Goal: Task Accomplishment & Management: Complete application form

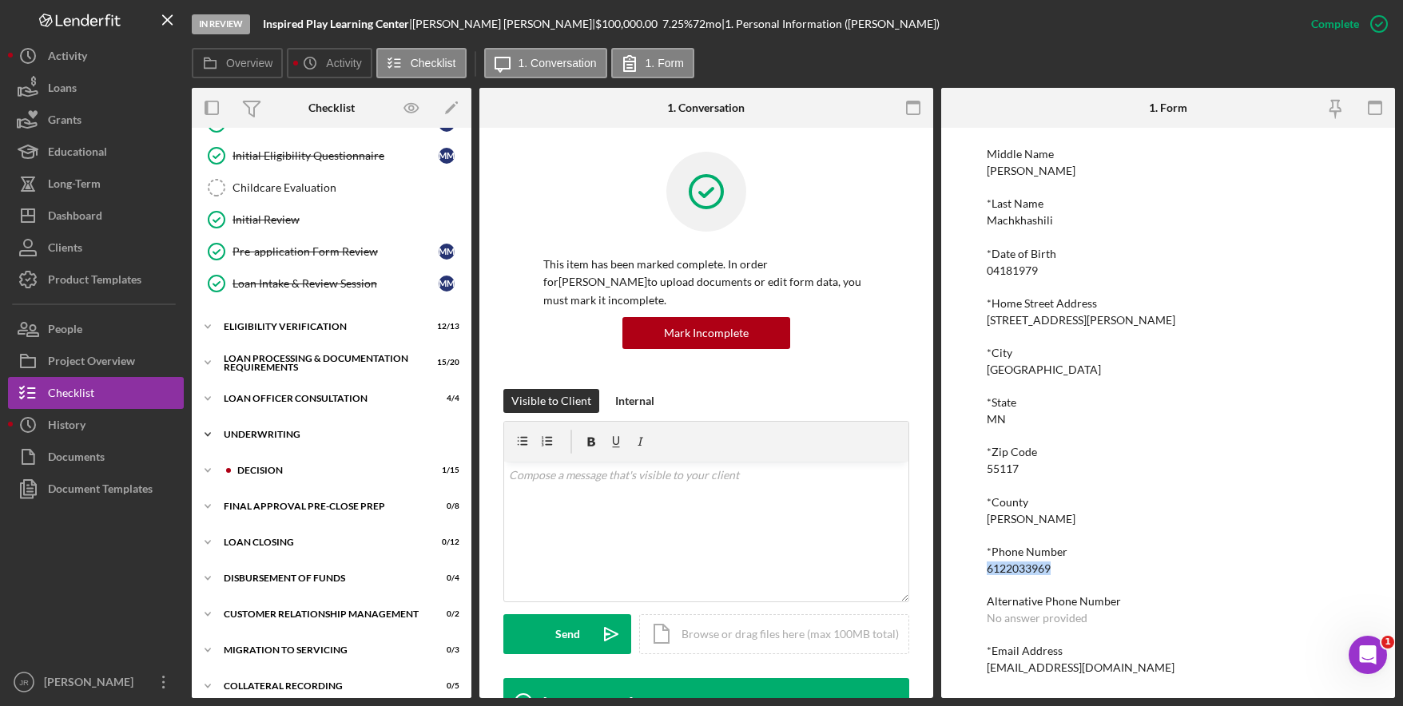
scroll to position [201, 0]
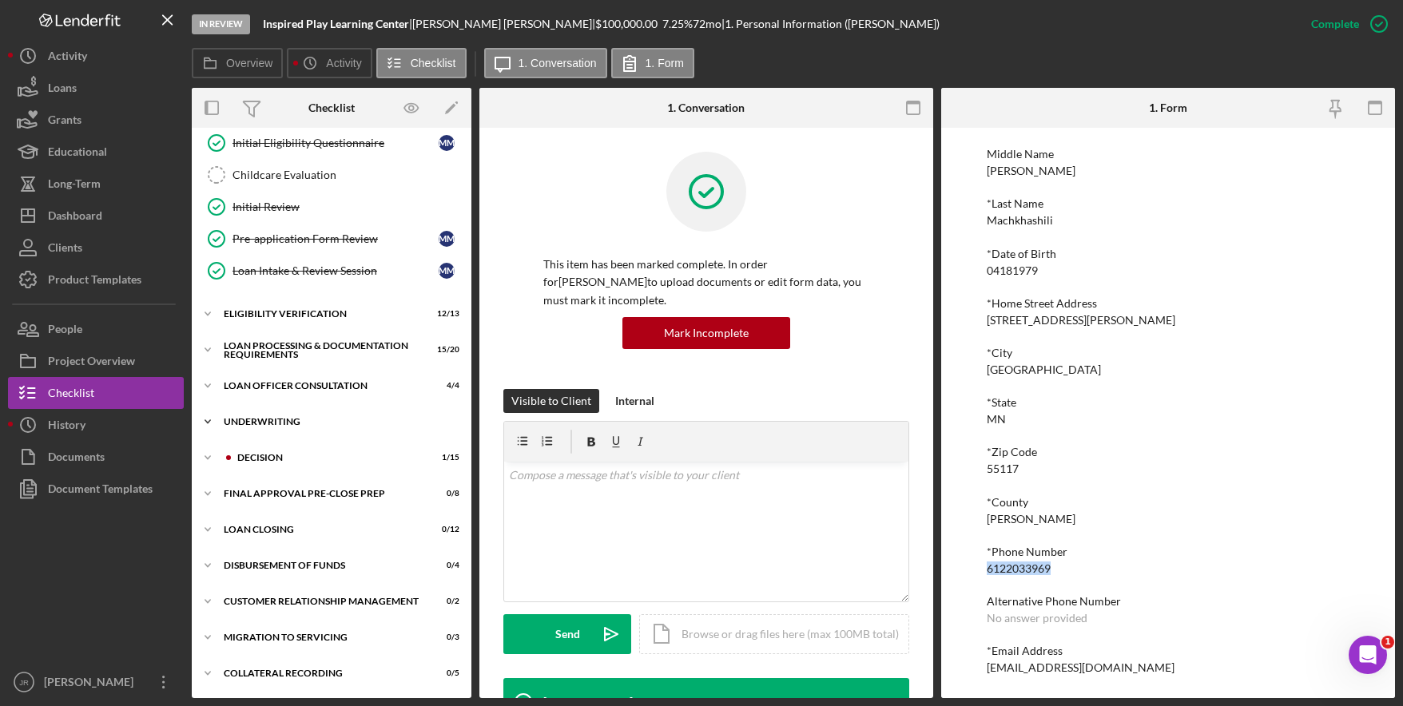
click at [259, 416] on div "Icon/Expander Underwriting 3 / 16" at bounding box center [332, 422] width 280 height 32
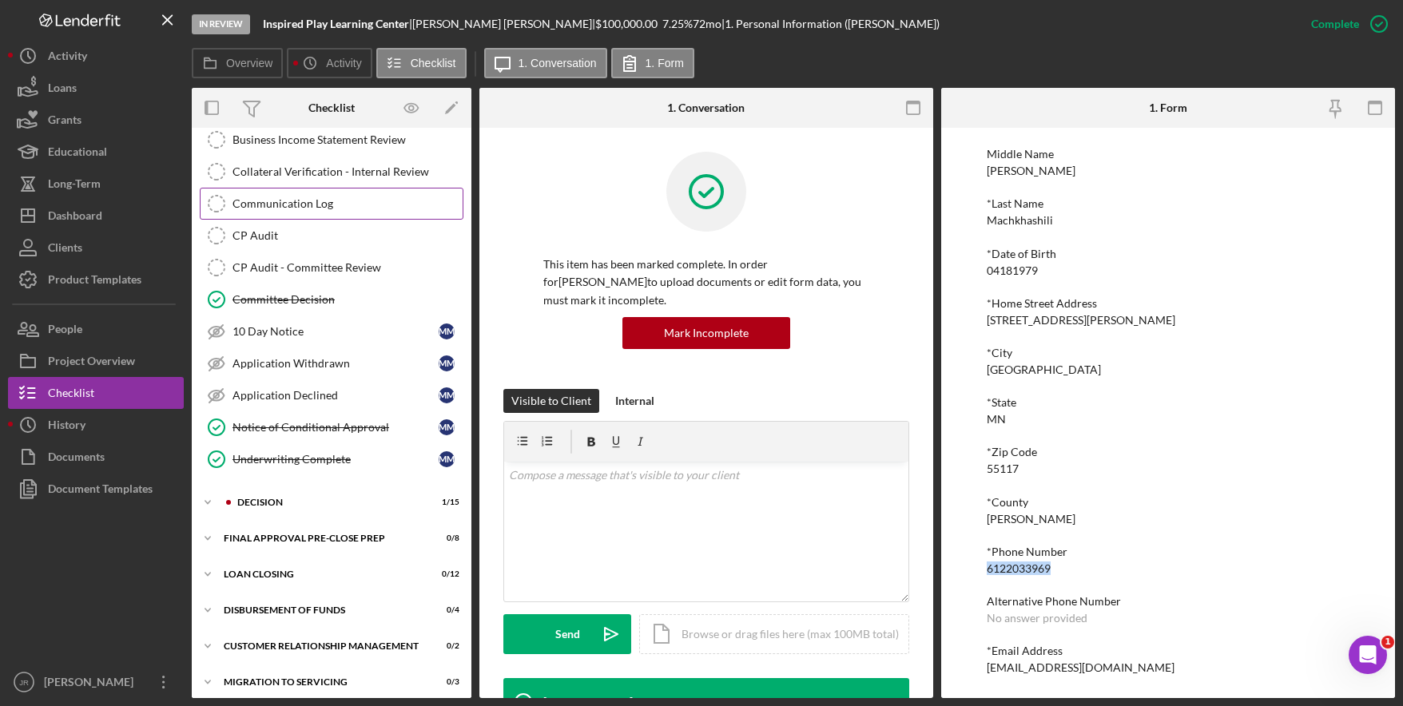
scroll to position [681, 0]
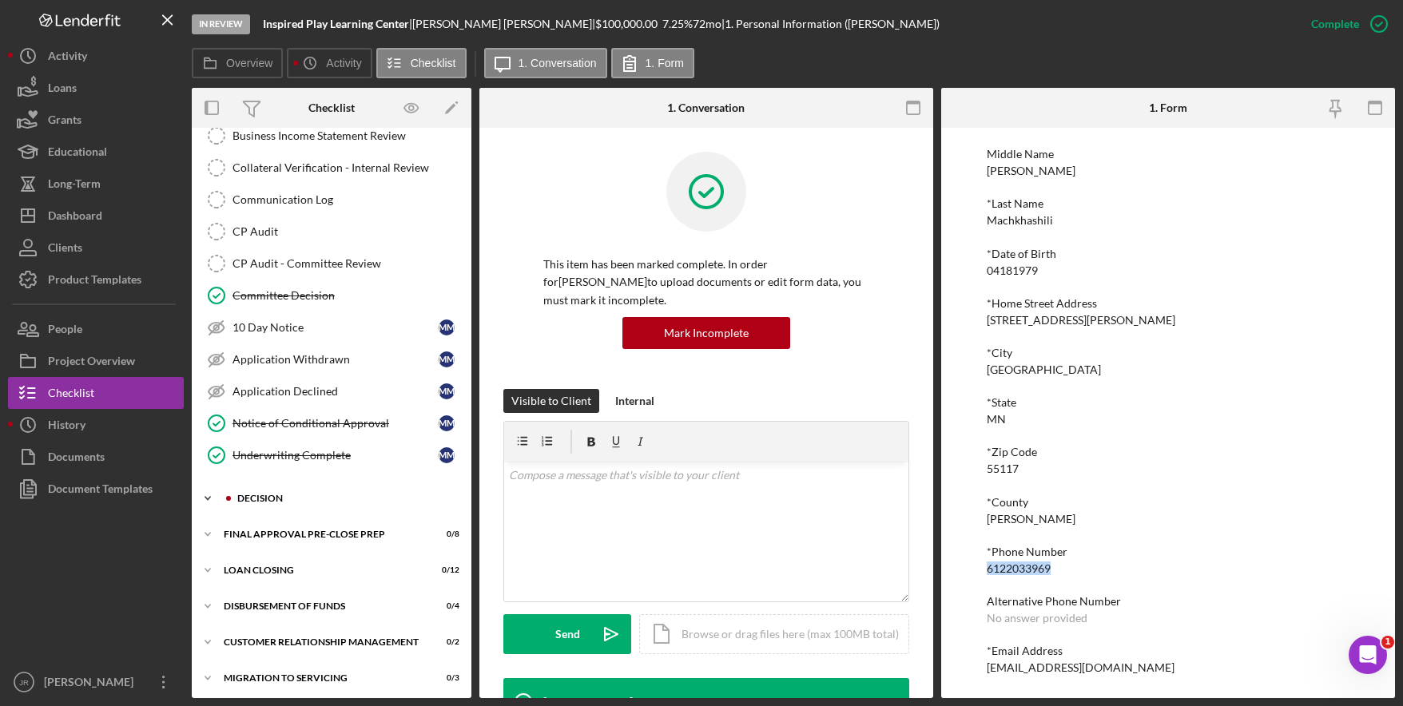
click at [257, 490] on div "Icon/Expander Decision 1 / 15" at bounding box center [332, 499] width 280 height 32
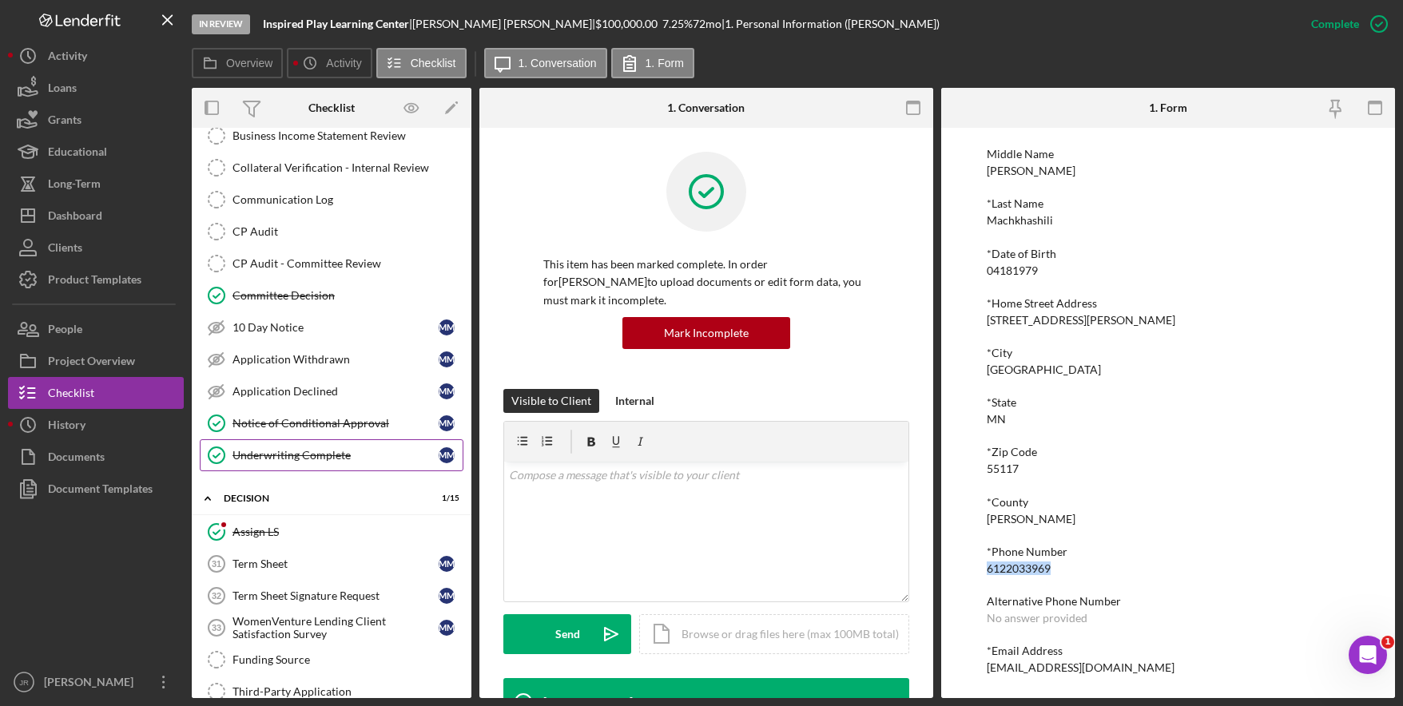
scroll to position [921, 0]
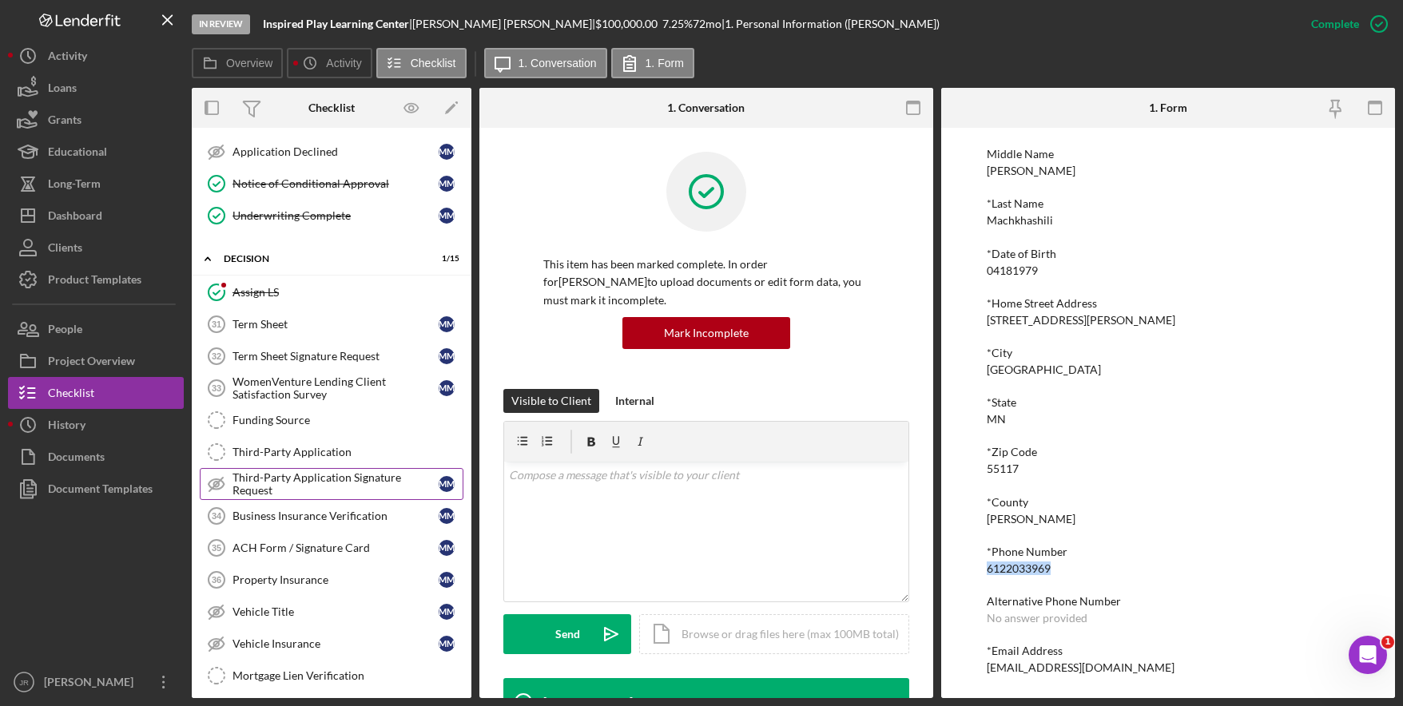
click at [320, 488] on div "Third-Party Application Signature Request" at bounding box center [336, 484] width 206 height 26
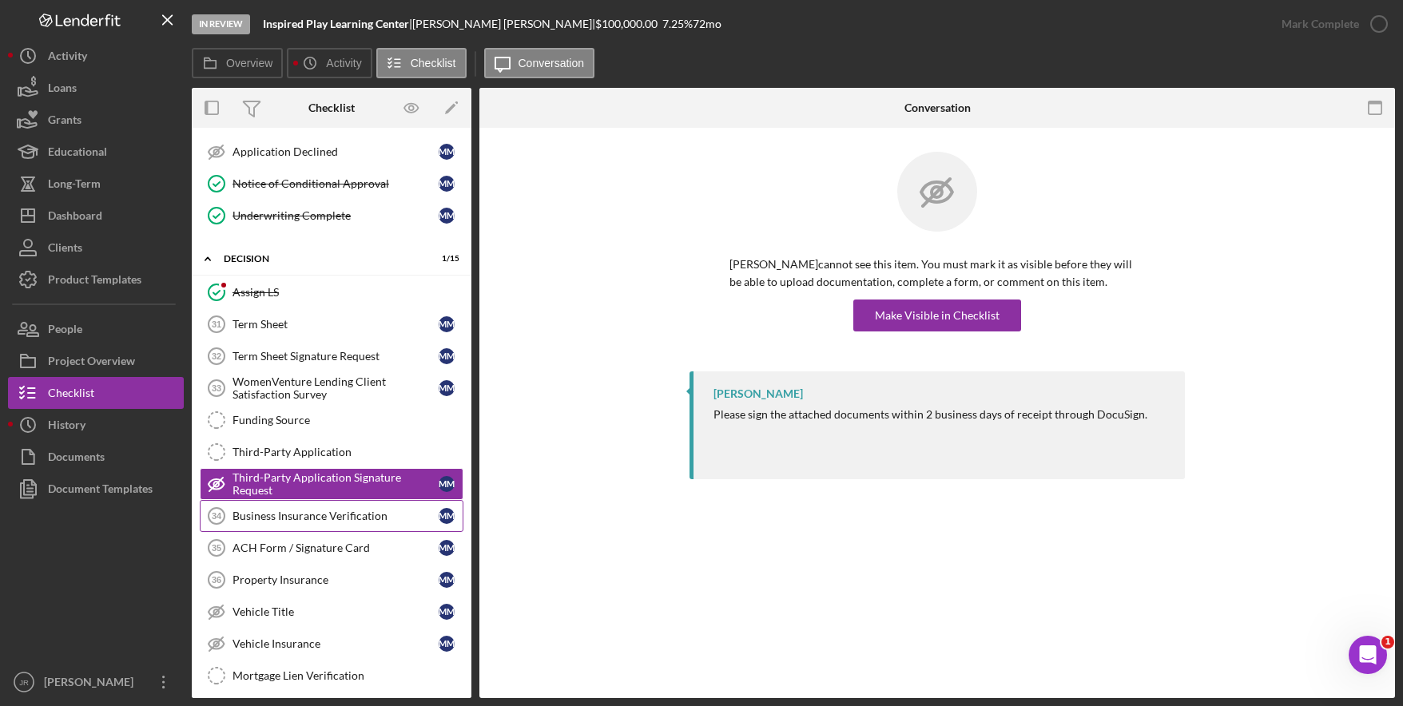
click at [285, 531] on link "Business Insurance Verification 34 Business Insurance Verification M M" at bounding box center [332, 516] width 264 height 32
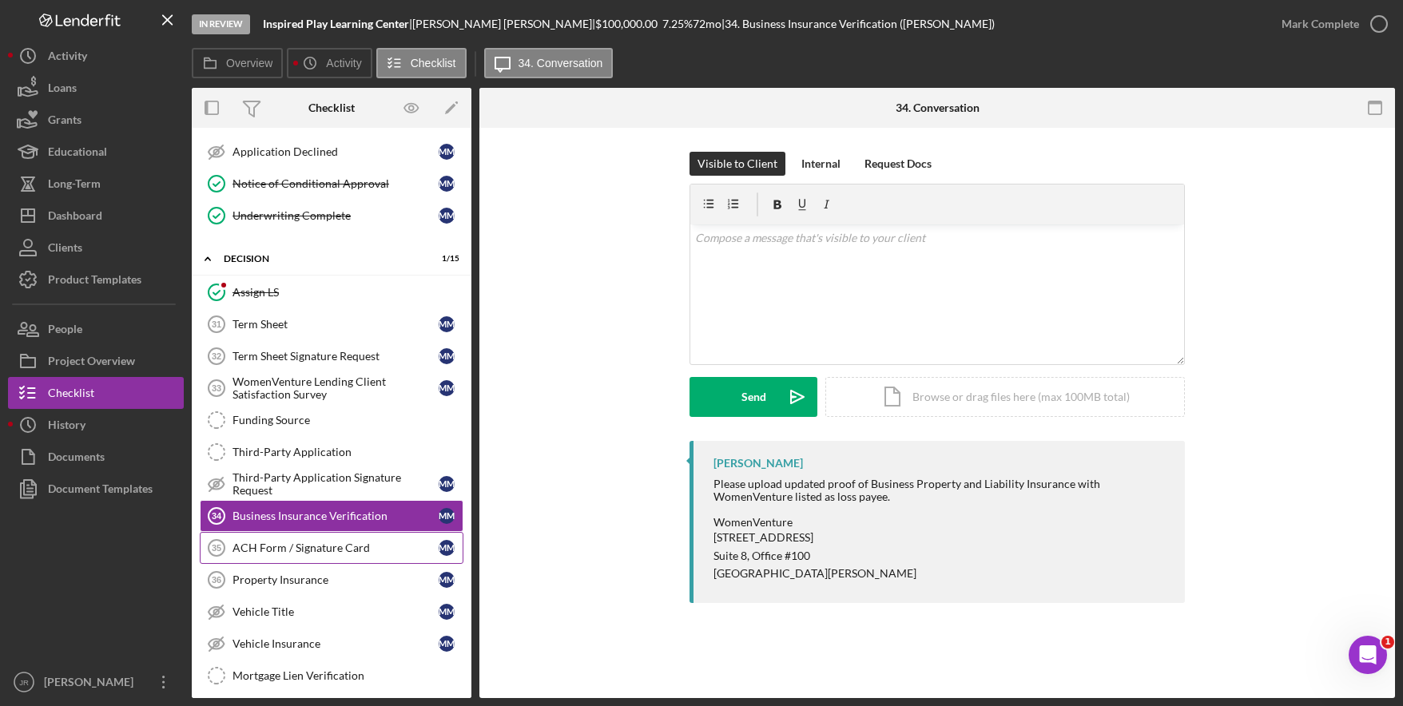
click at [315, 549] on div "ACH Form / Signature Card" at bounding box center [336, 548] width 206 height 13
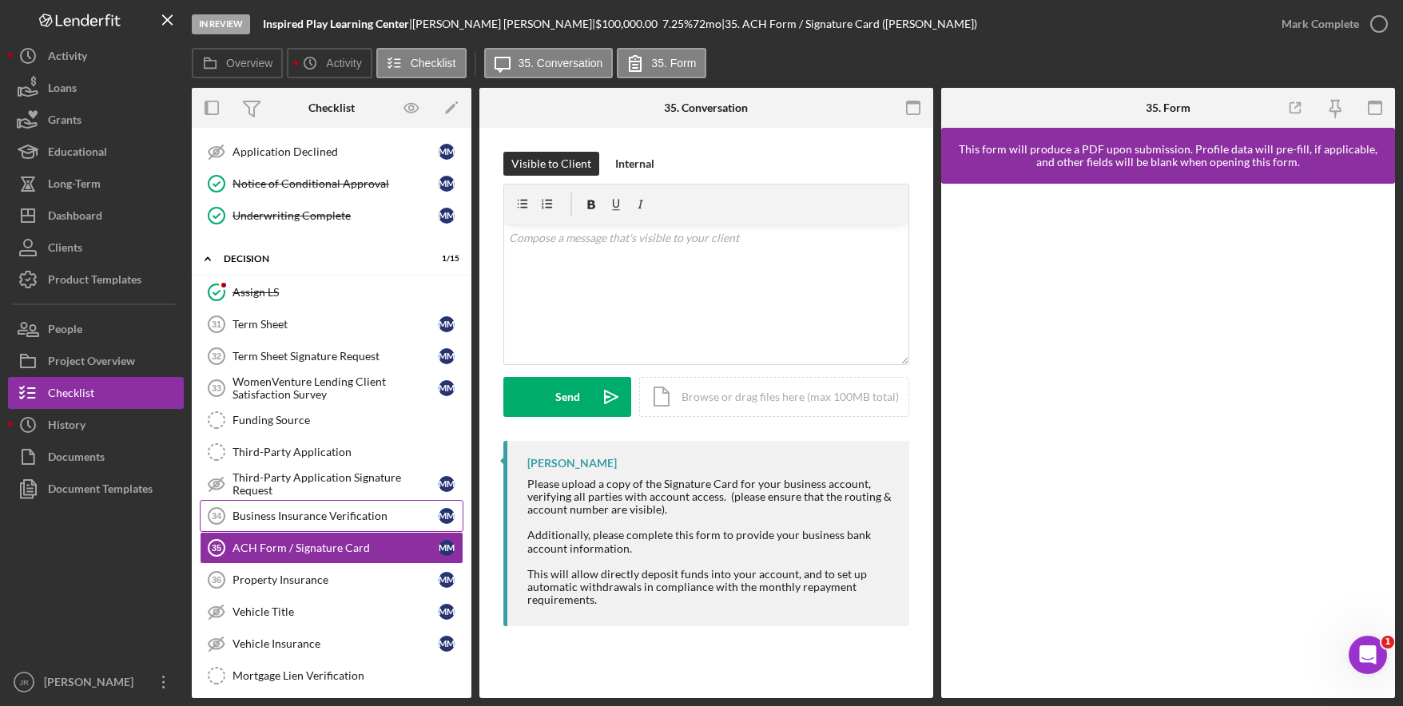
click at [310, 515] on div "Business Insurance Verification" at bounding box center [336, 516] width 206 height 13
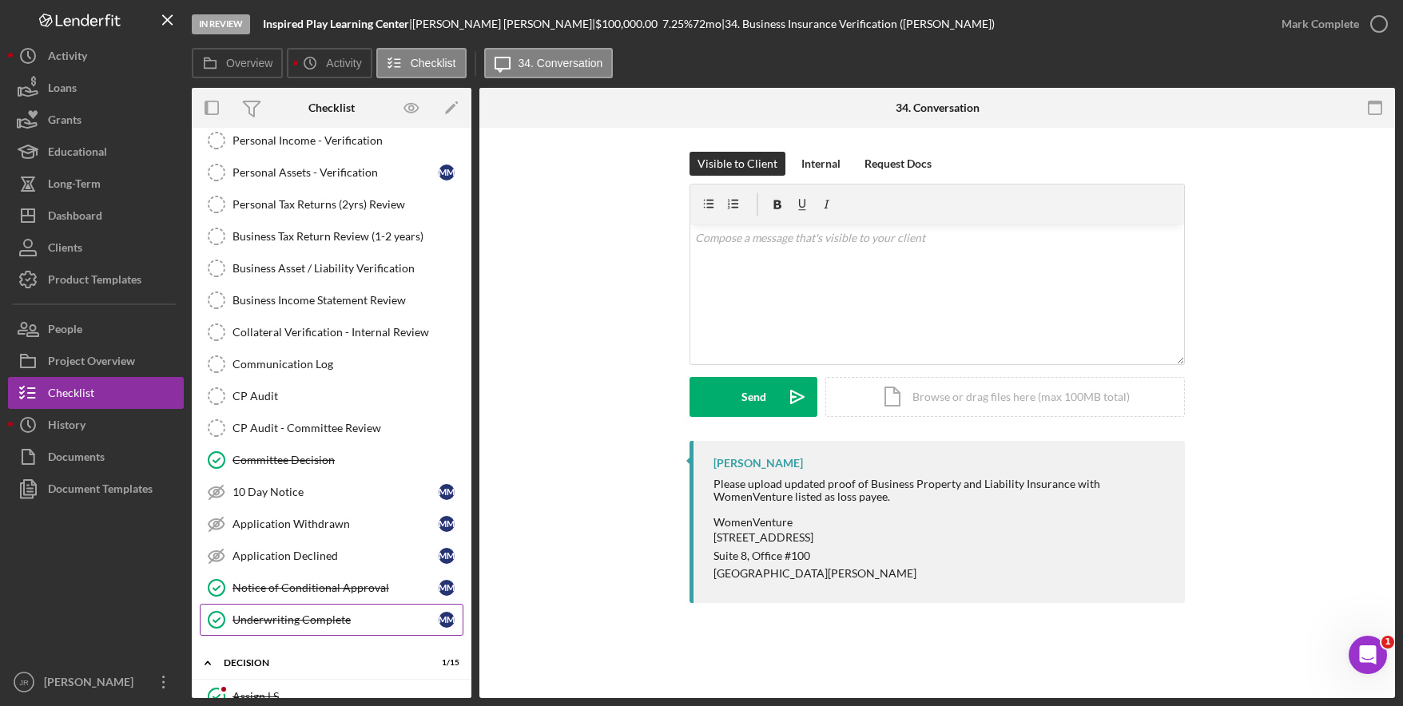
scroll to position [491, 0]
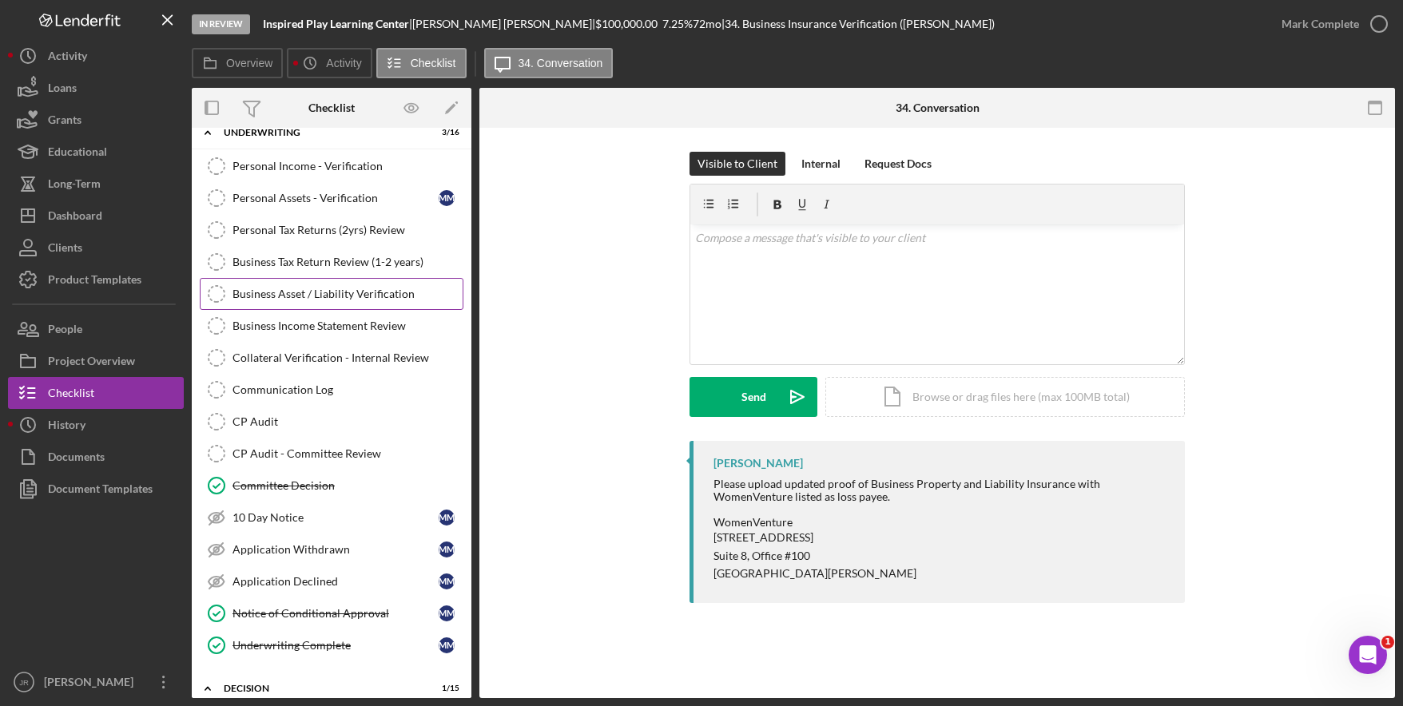
click at [307, 305] on link "Business Asset / Liability Verification Business Asset / Liability Verification" at bounding box center [332, 294] width 264 height 32
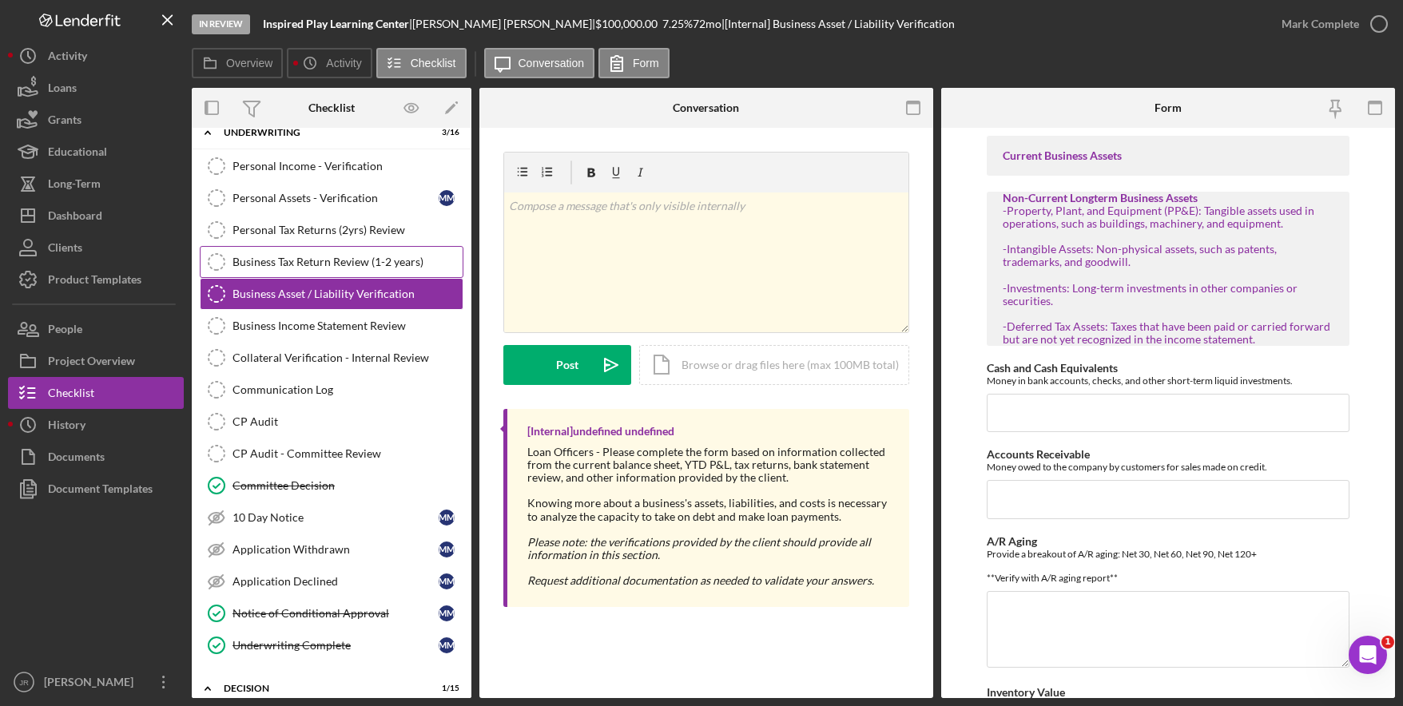
click at [338, 257] on div "Business Tax Return Review (1-2 years)" at bounding box center [348, 262] width 230 height 13
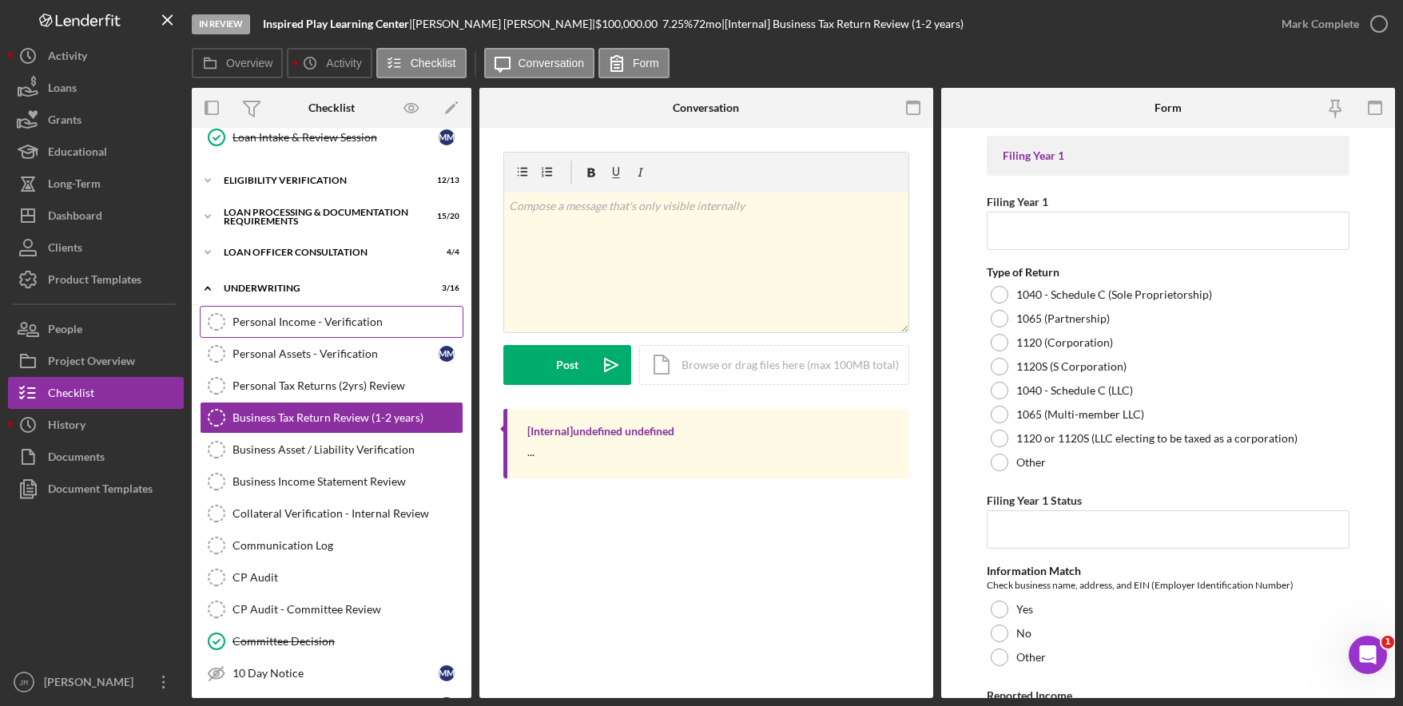
scroll to position [11, 0]
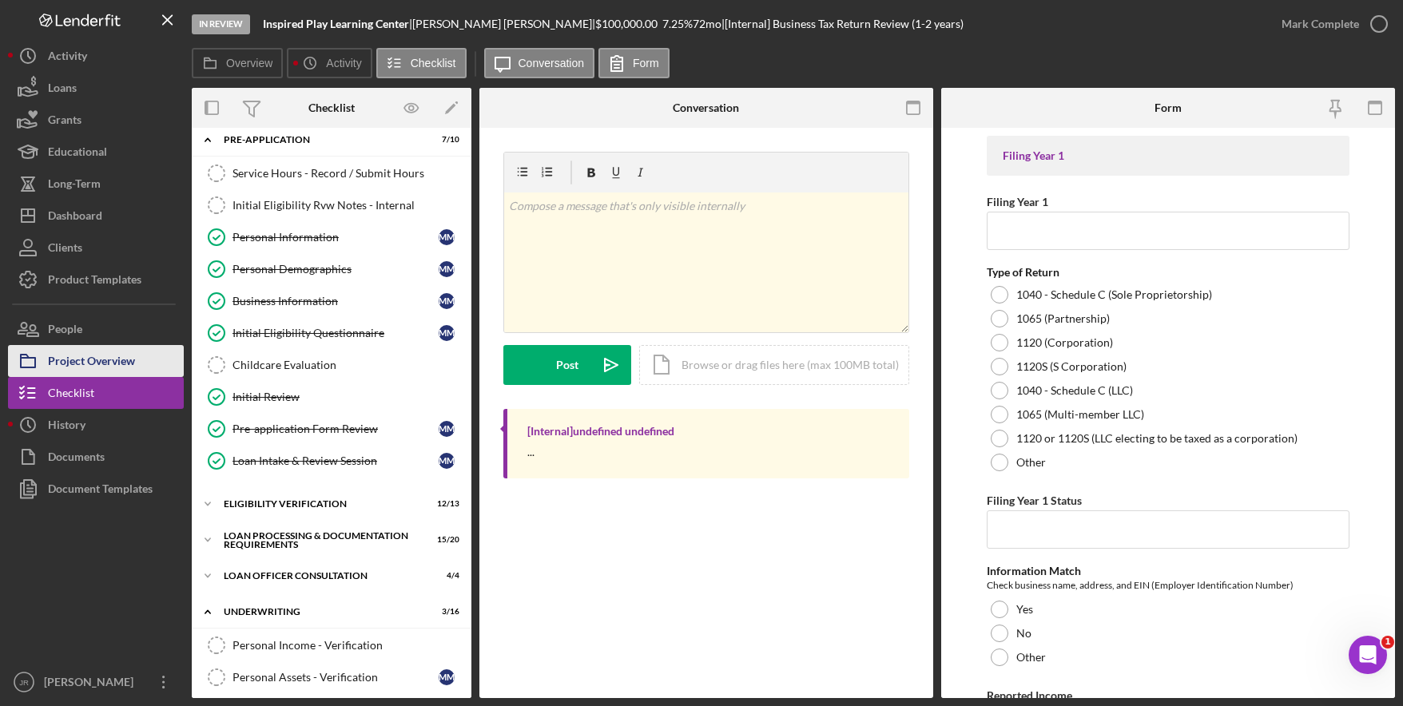
click at [98, 358] on div "Project Overview" at bounding box center [91, 363] width 87 height 36
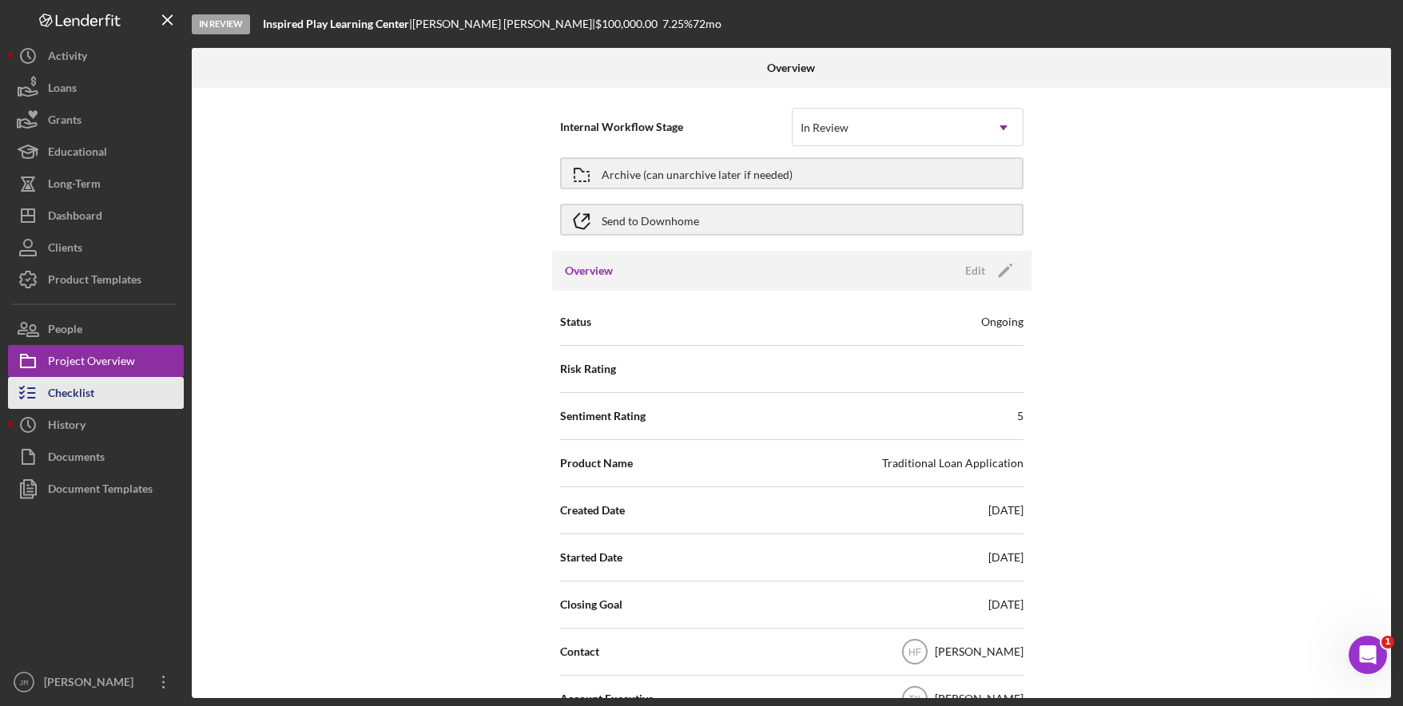
click at [101, 393] on button "Checklist" at bounding box center [96, 393] width 176 height 32
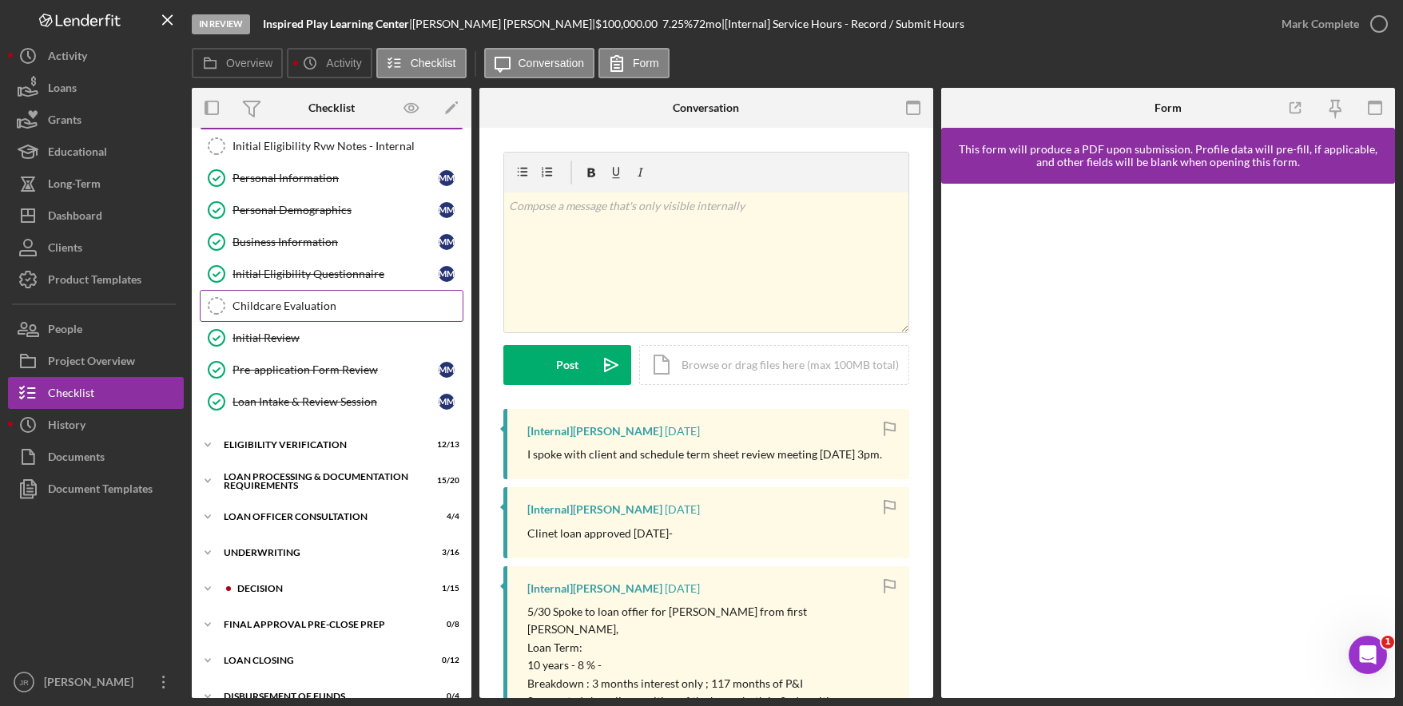
scroll to position [201, 0]
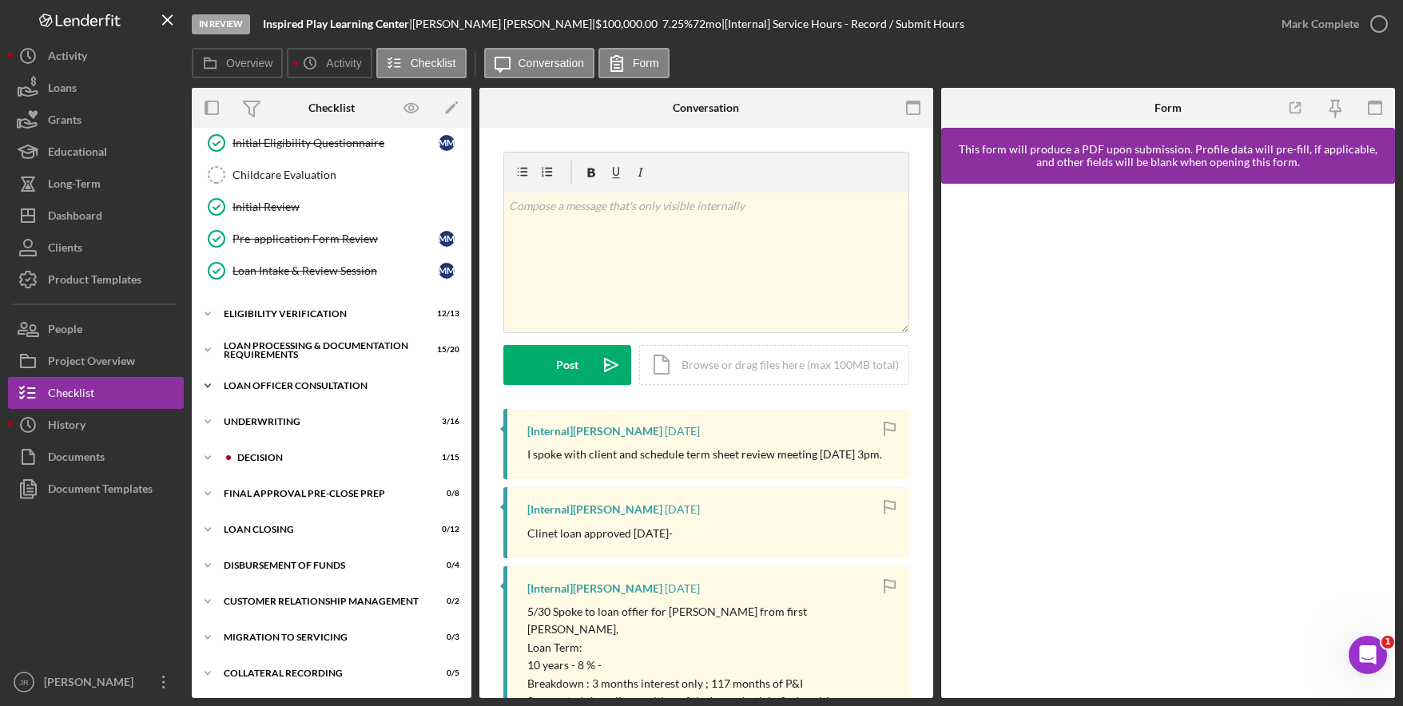
click at [253, 387] on div "Loan Officer Consultation" at bounding box center [338, 386] width 228 height 10
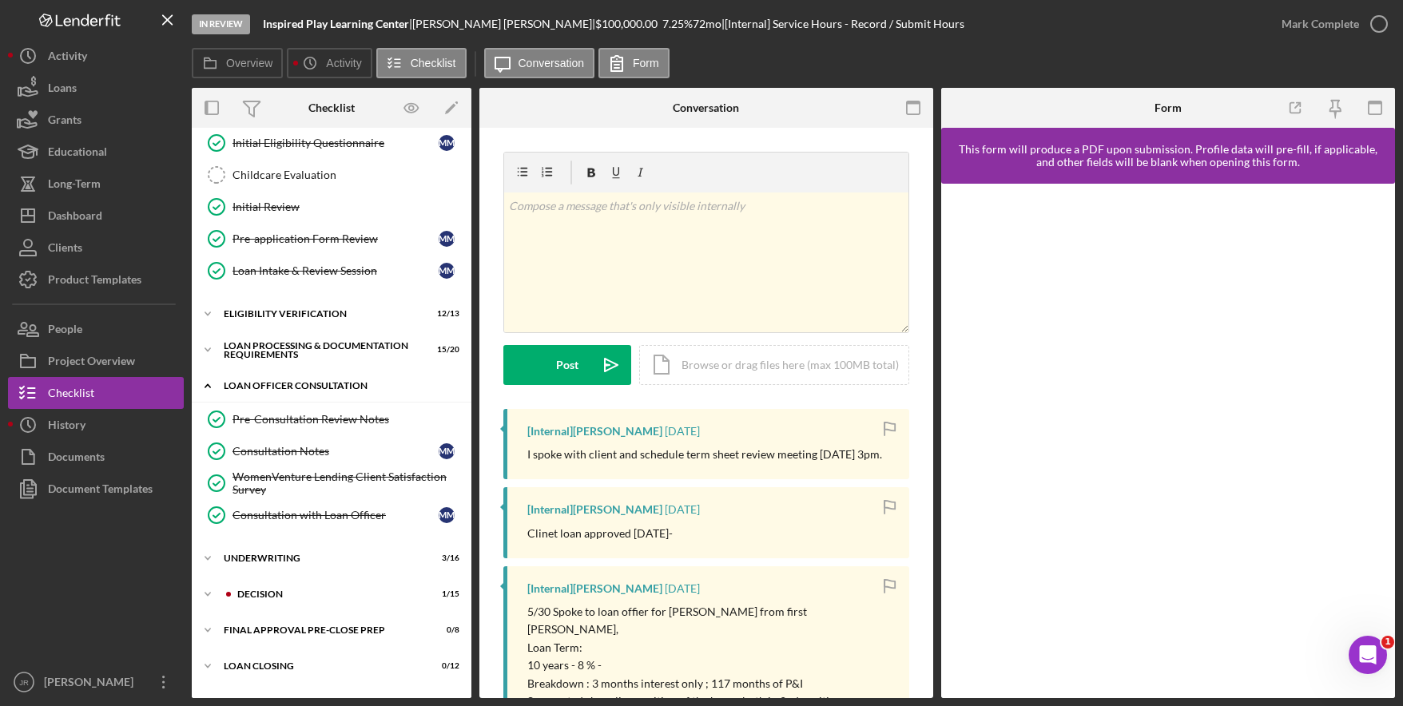
click at [279, 391] on div "Icon/Expander Loan Officer Consultation 4 / 4" at bounding box center [332, 386] width 280 height 33
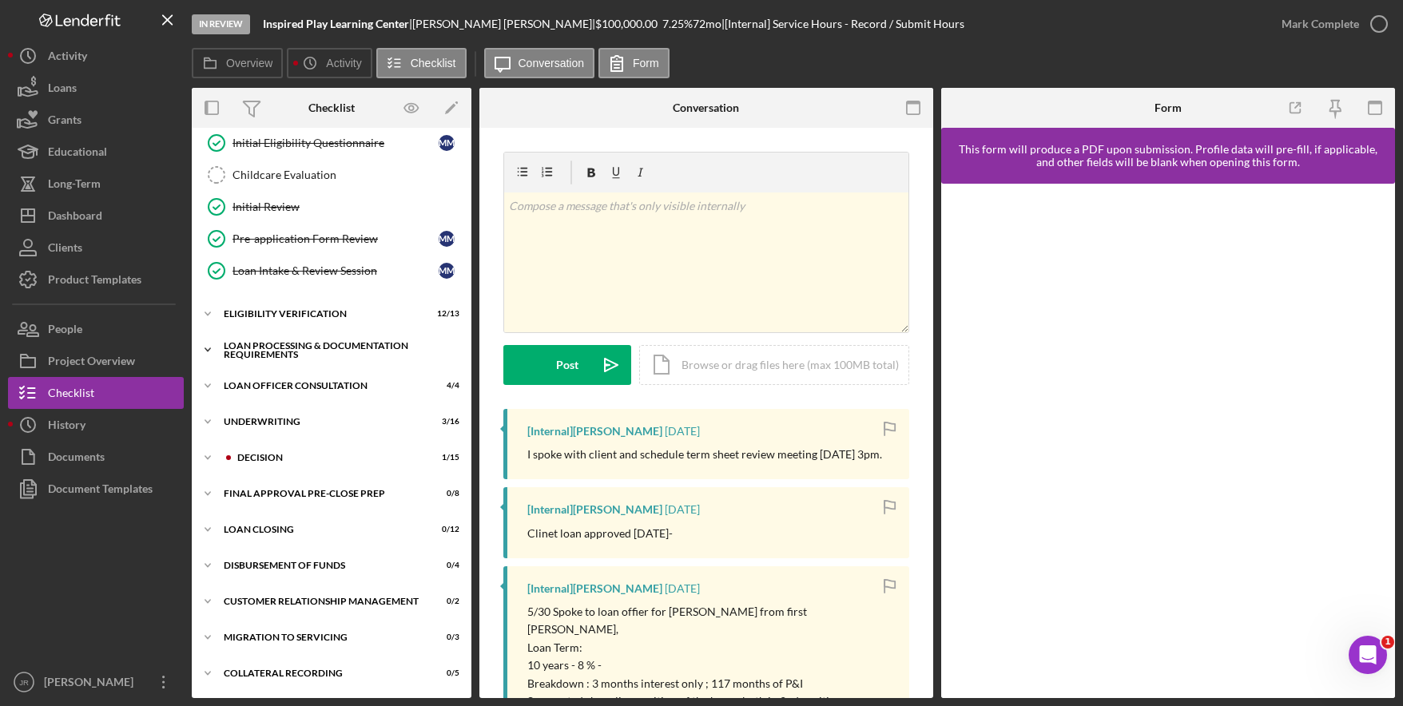
click at [278, 348] on div "Loan Processing & Documentation Requirements" at bounding box center [338, 350] width 228 height 18
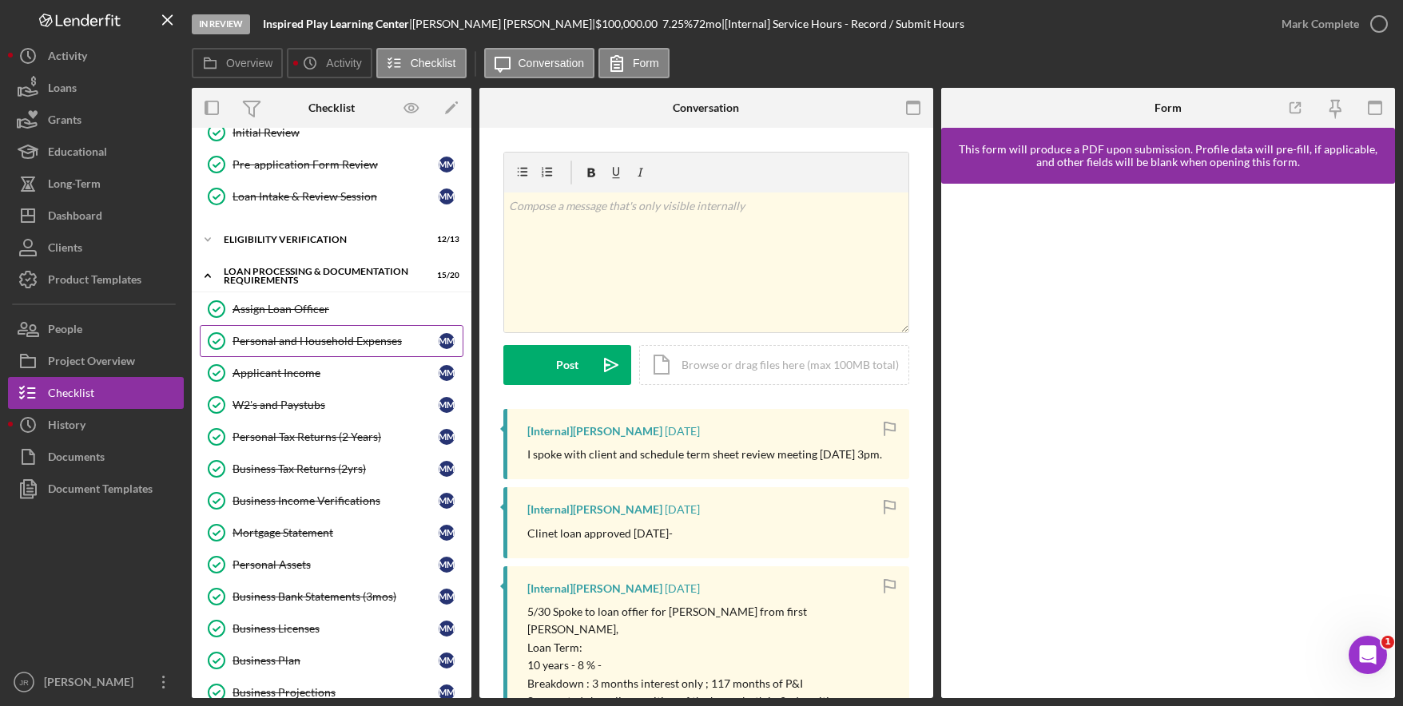
scroll to position [361, 0]
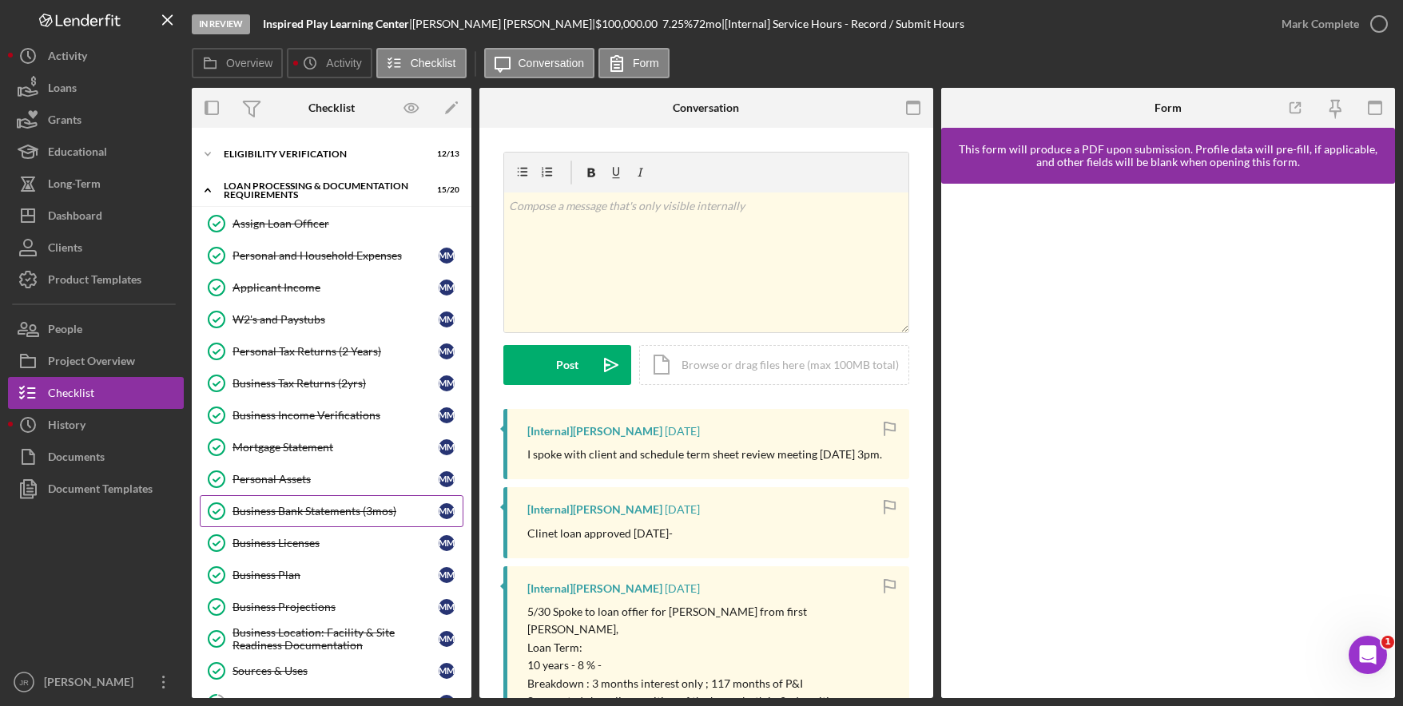
click at [337, 513] on div "Business Bank Statements (3mos)" at bounding box center [336, 511] width 206 height 13
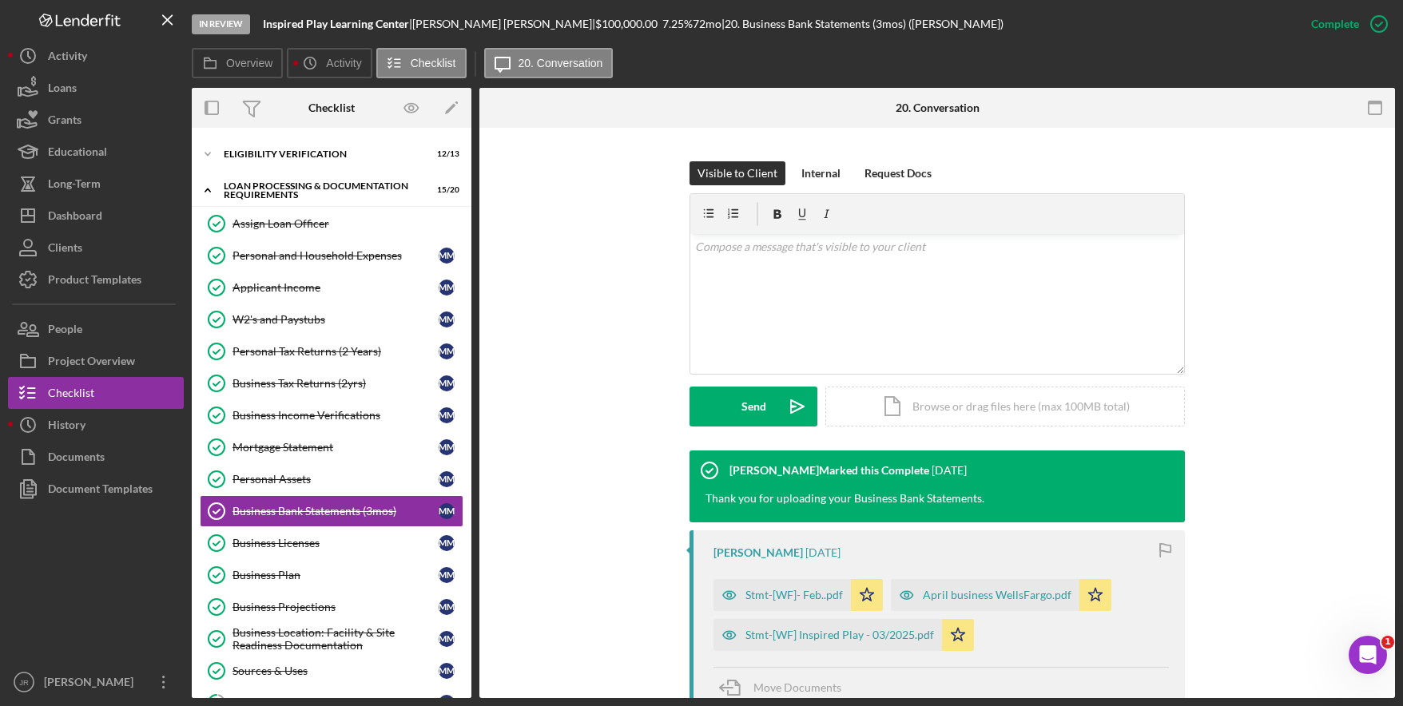
scroll to position [495, 0]
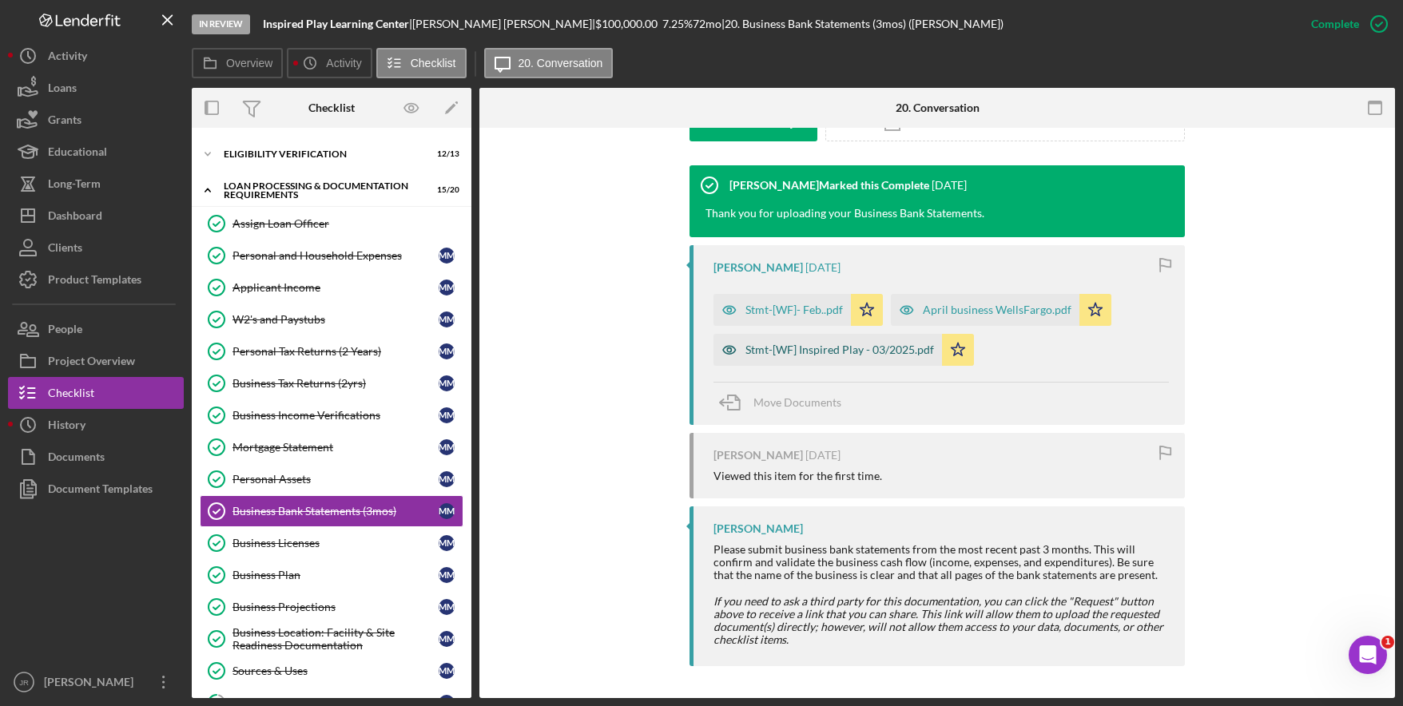
click at [779, 360] on div "Stmt-[WF] Inspired Play - 03/2025.pdf" at bounding box center [828, 350] width 229 height 32
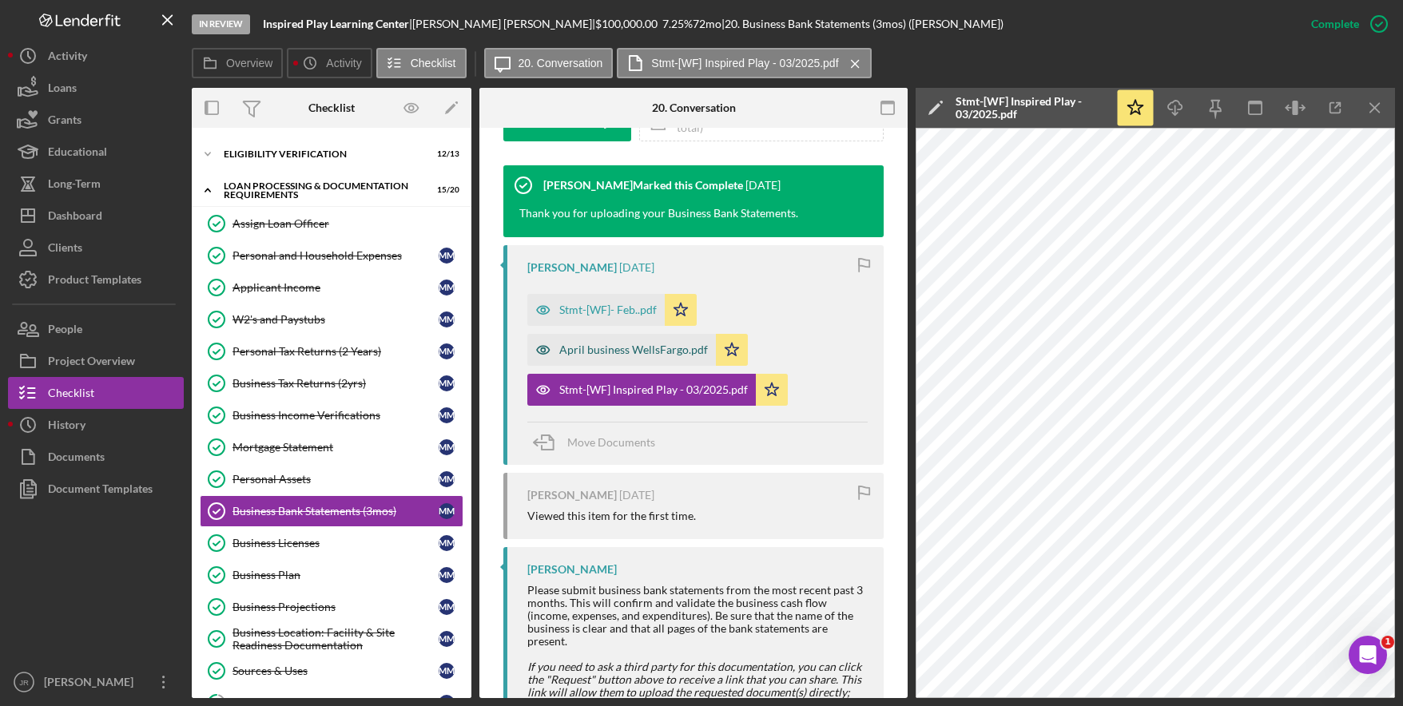
click at [663, 348] on div "April business WellsFargo.pdf" at bounding box center [633, 350] width 149 height 13
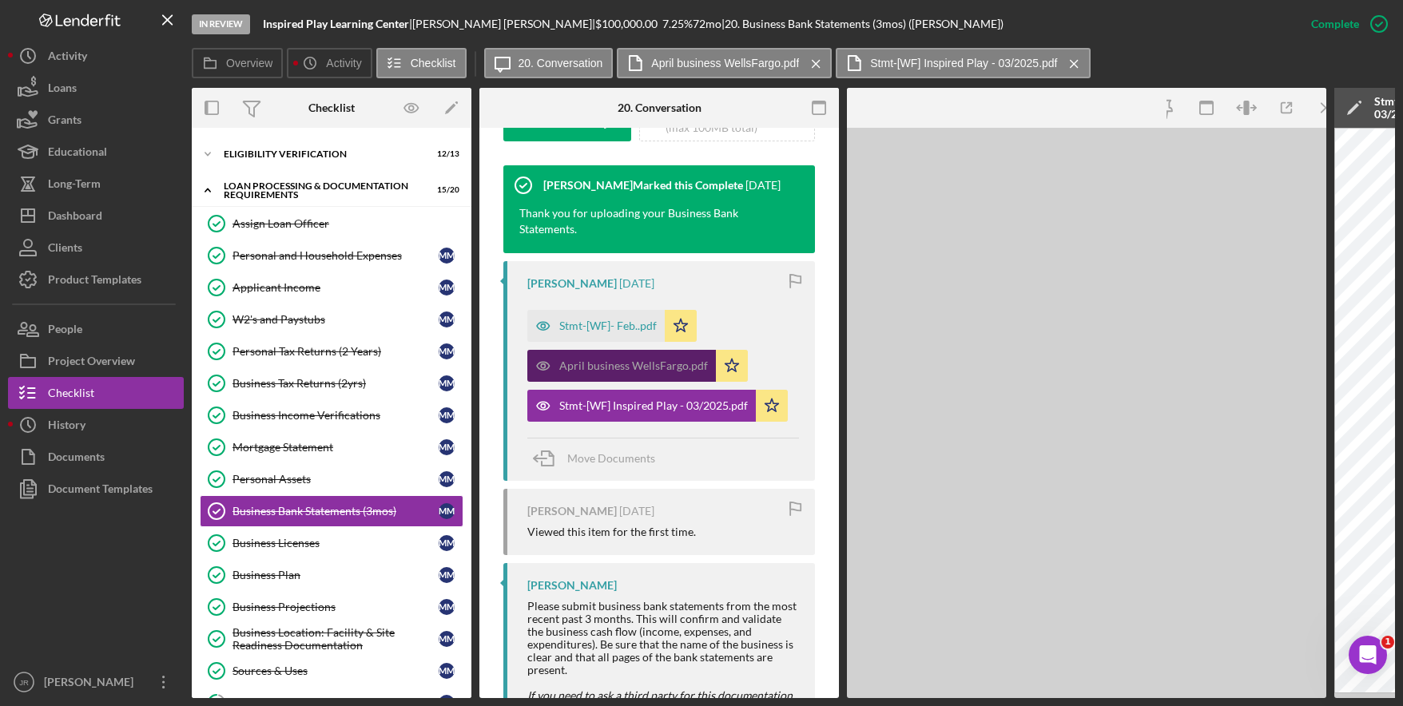
scroll to position [531, 0]
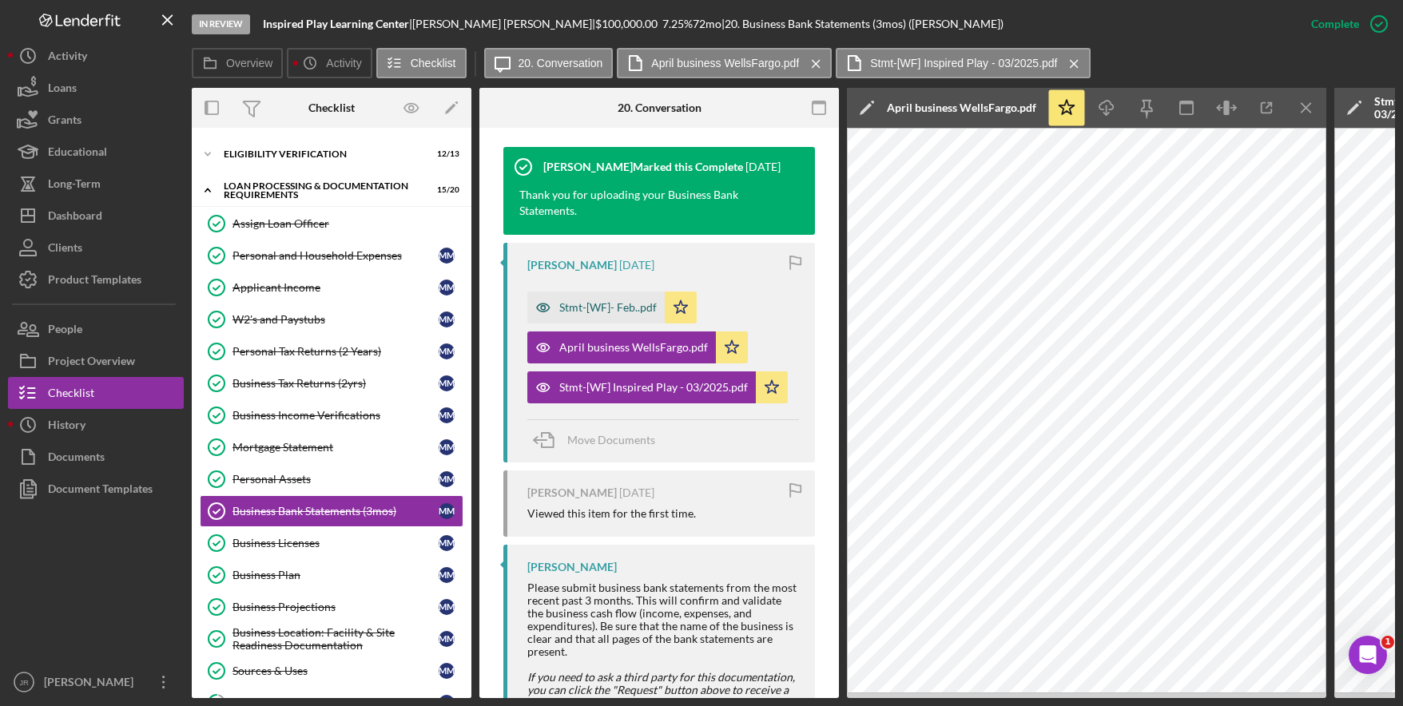
click at [613, 324] on div "Stmt-[WF]- Feb..pdf" at bounding box center [595, 308] width 137 height 32
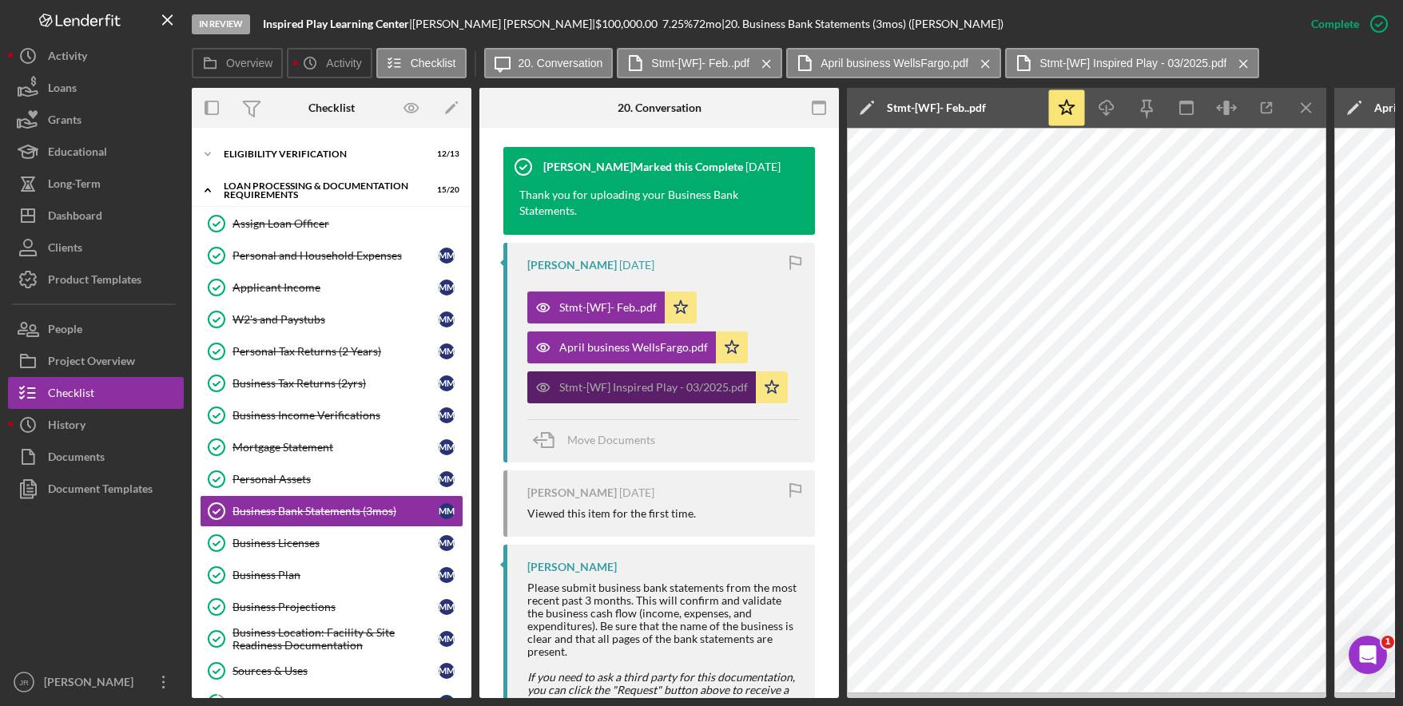
click at [654, 394] on div "Stmt-[WF] Inspired Play - 03/2025.pdf" at bounding box center [653, 387] width 189 height 13
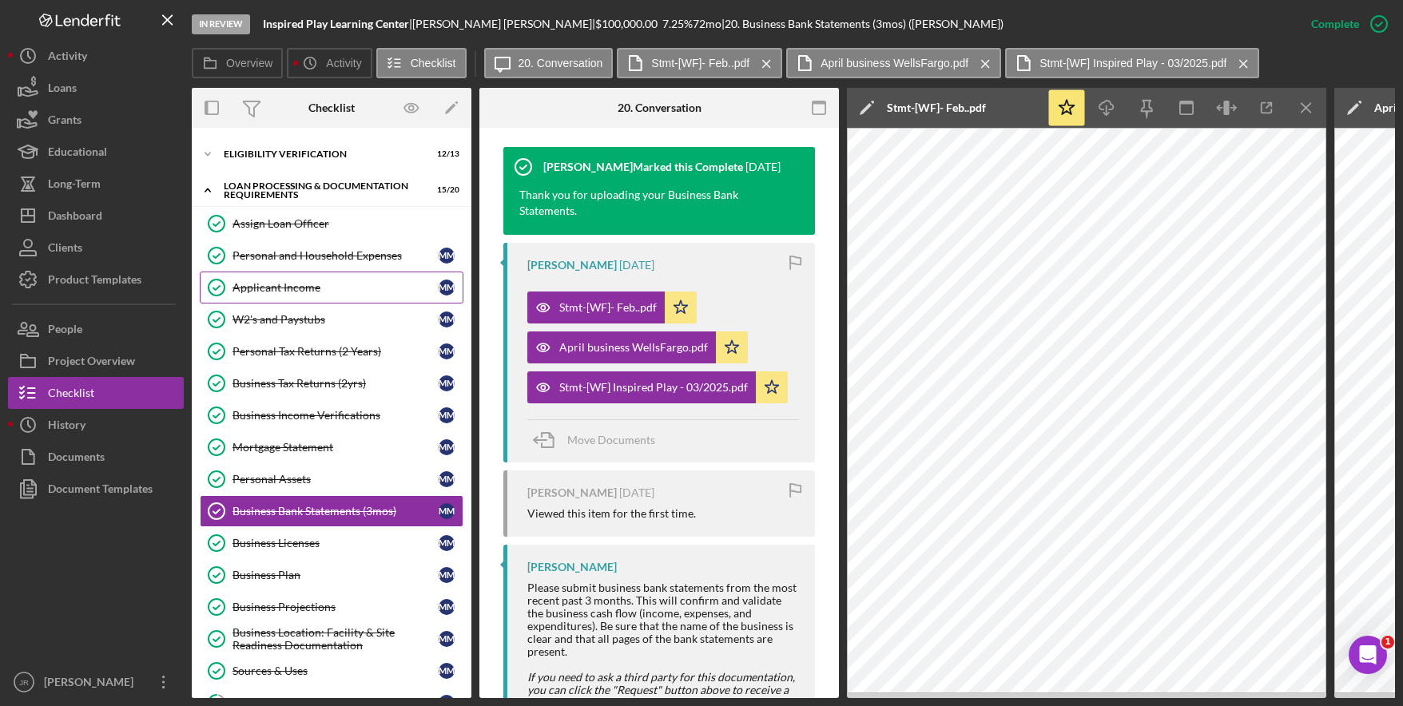
scroll to position [0, 0]
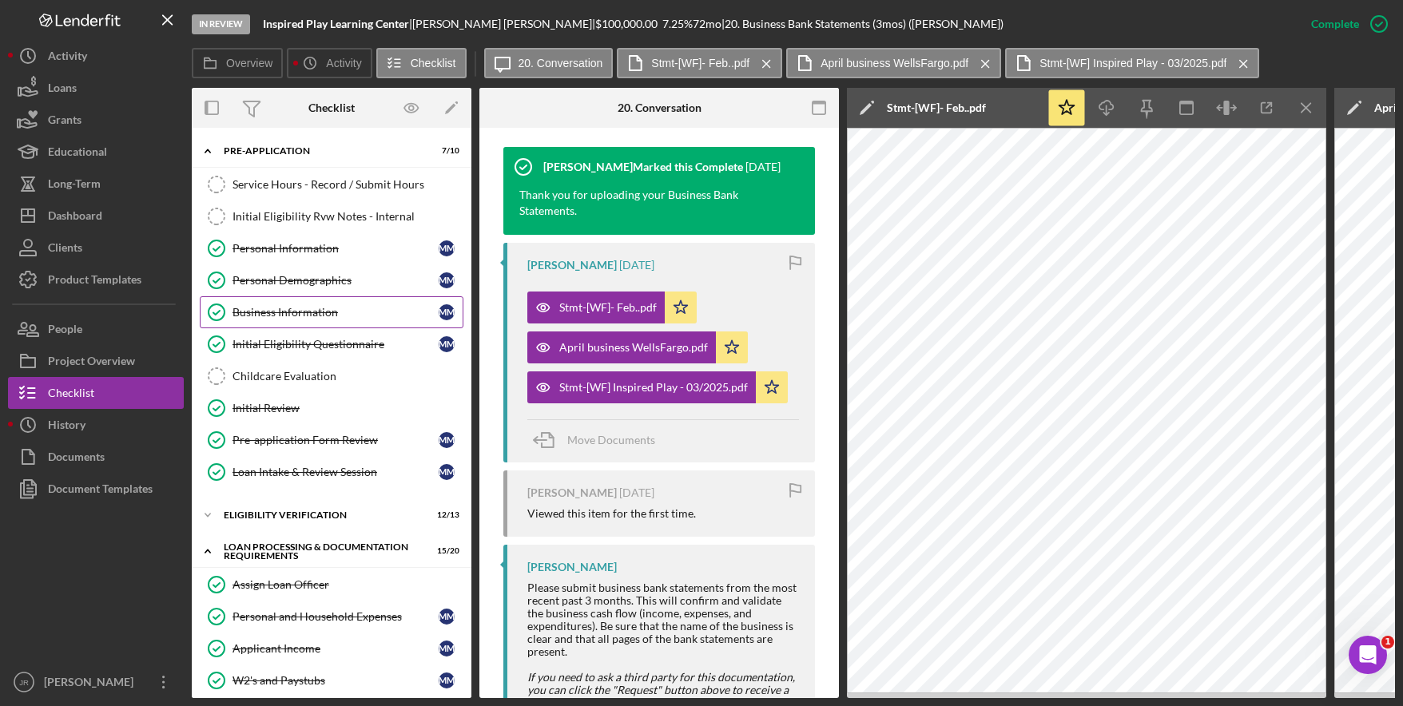
click at [320, 276] on div "Personal Demographics" at bounding box center [336, 280] width 206 height 13
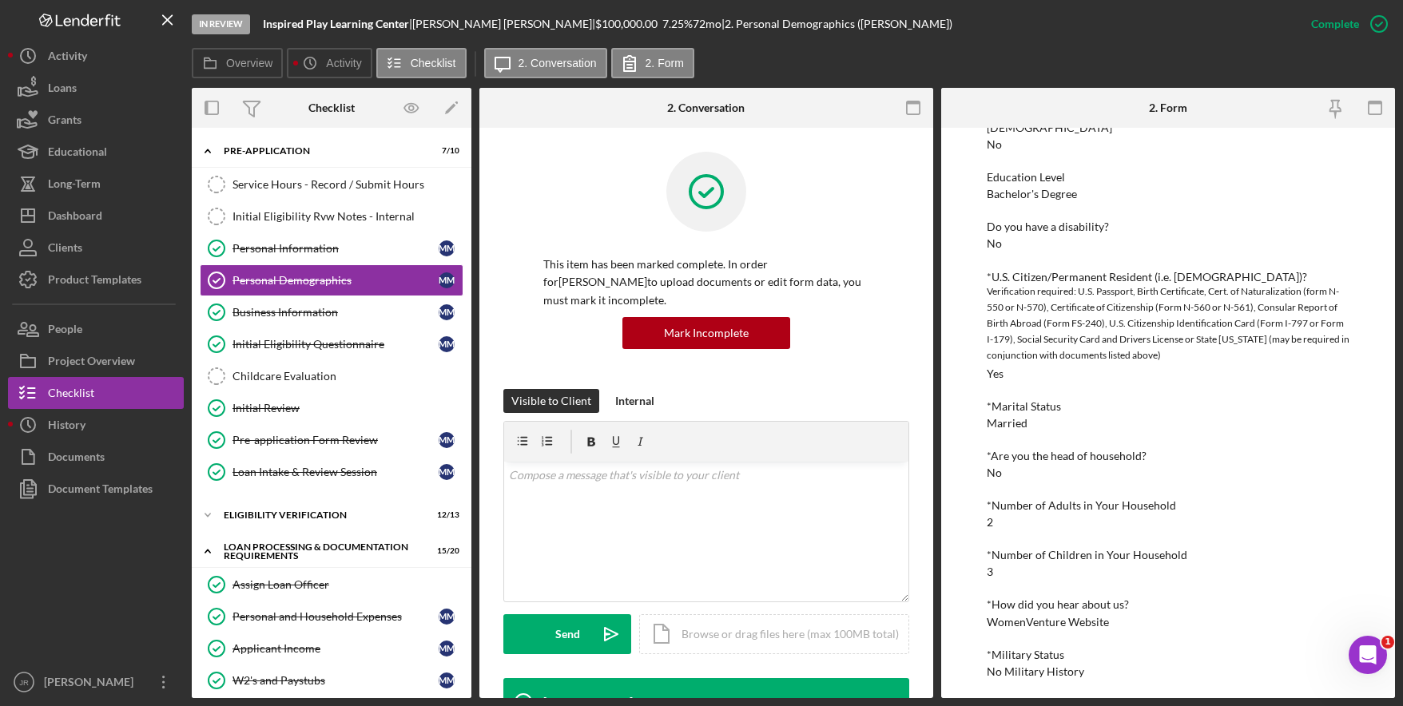
scroll to position [339, 0]
click at [303, 253] on div "Personal Information" at bounding box center [336, 248] width 206 height 13
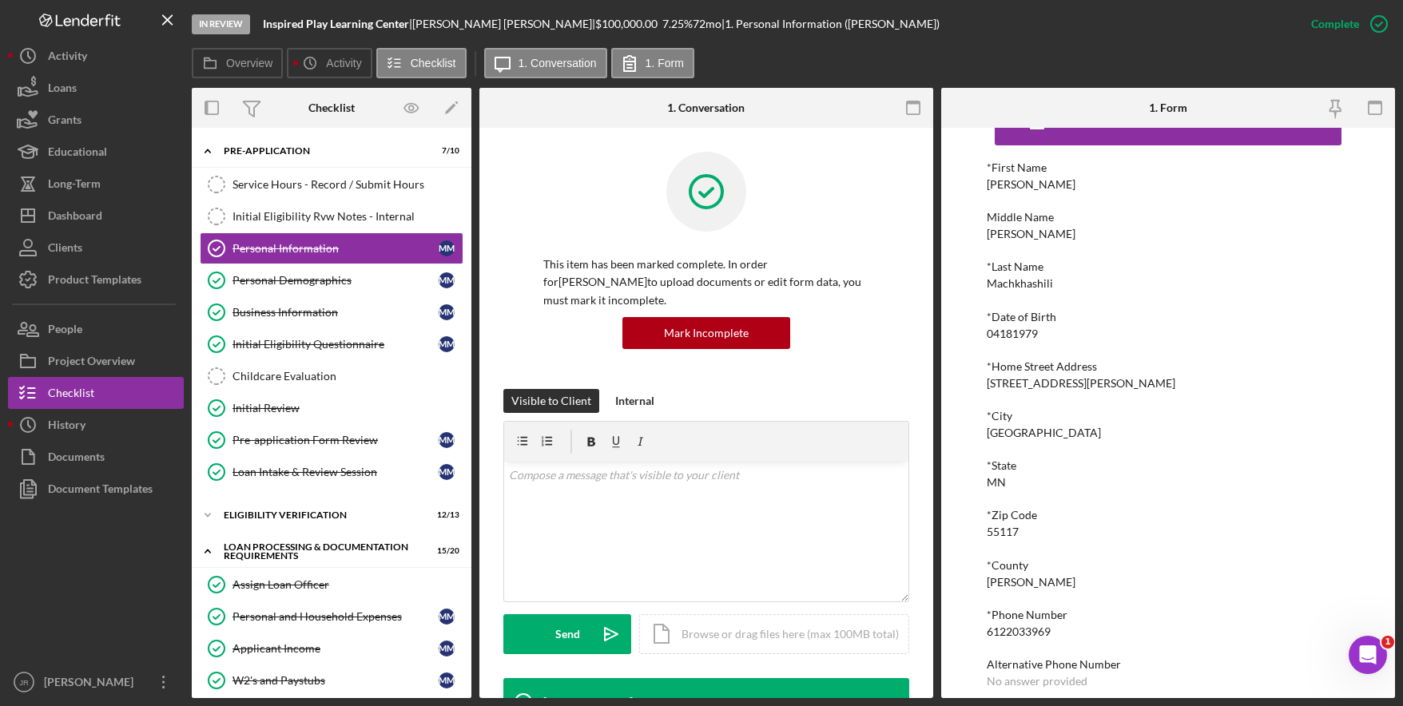
scroll to position [109, 0]
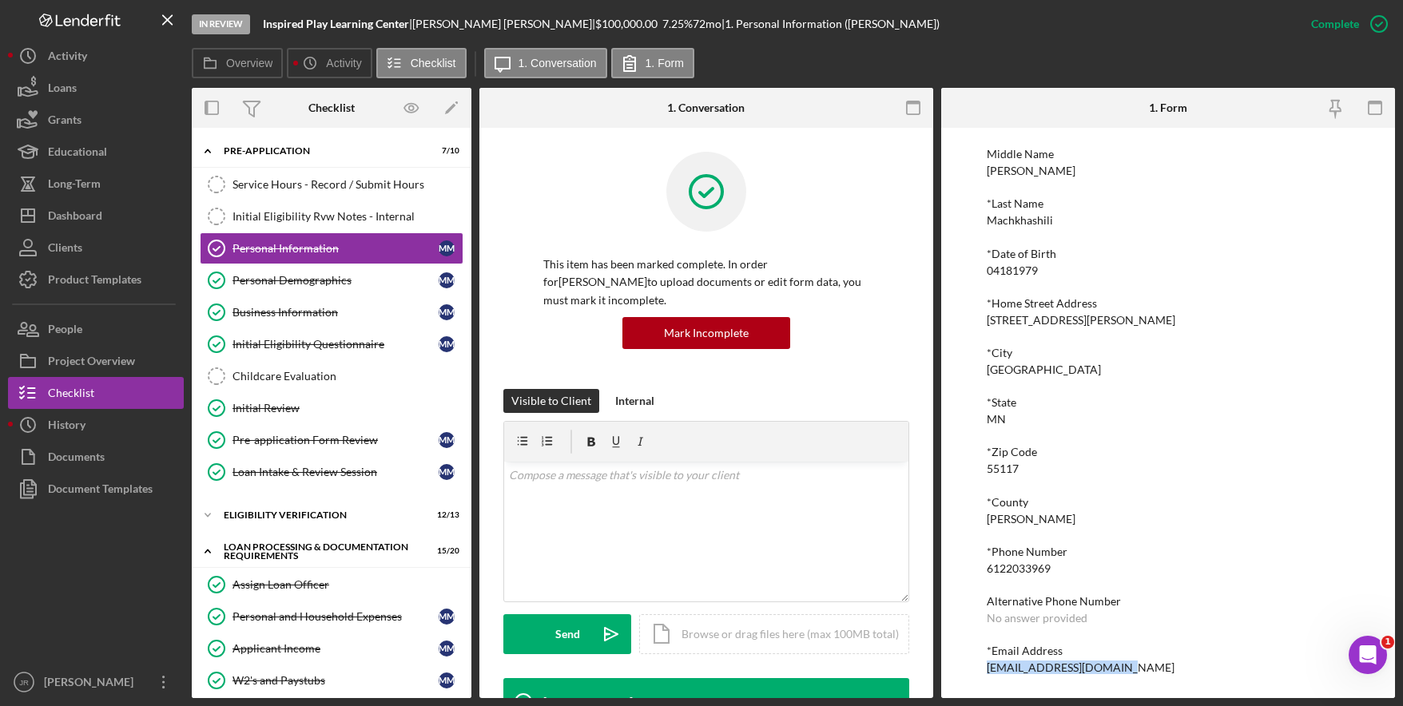
drag, startPoint x: 1125, startPoint y: 672, endPoint x: 985, endPoint y: 681, distance: 140.1
click at [985, 681] on div "To edit this form you must mark this item incomplete *First Name [PERSON_NAME] …" at bounding box center [1168, 413] width 454 height 571
copy div "[EMAIL_ADDRESS][DOMAIN_NAME]"
